Goal: Navigation & Orientation: Find specific page/section

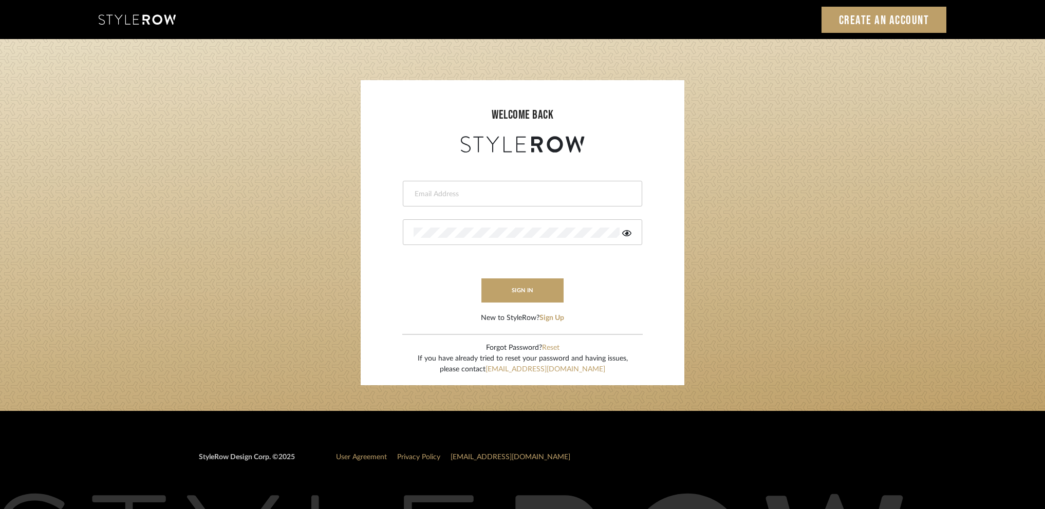
click at [506, 179] on form "This field is required This field is required sign in New to StyleRow? Sign Up" at bounding box center [522, 239] width 303 height 169
click at [510, 192] on input "email" at bounding box center [521, 194] width 215 height 10
type input "nicole@studiodb.com"
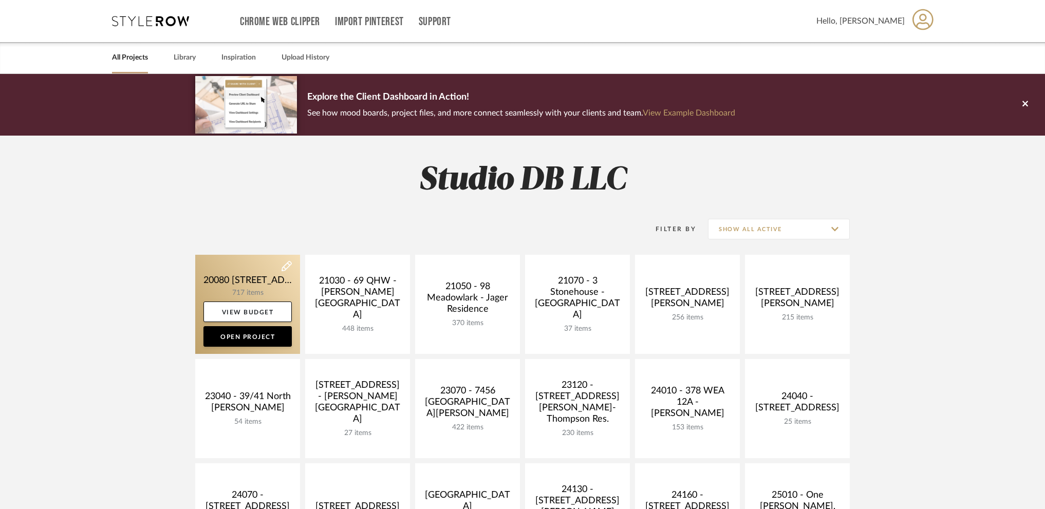
click at [234, 285] on link at bounding box center [247, 304] width 105 height 99
